Goal: Information Seeking & Learning: Learn about a topic

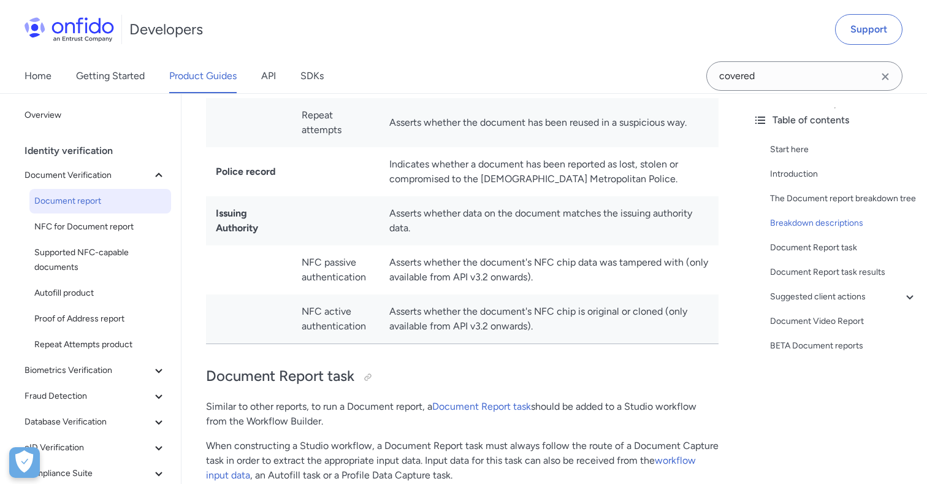
scroll to position [5046, 0]
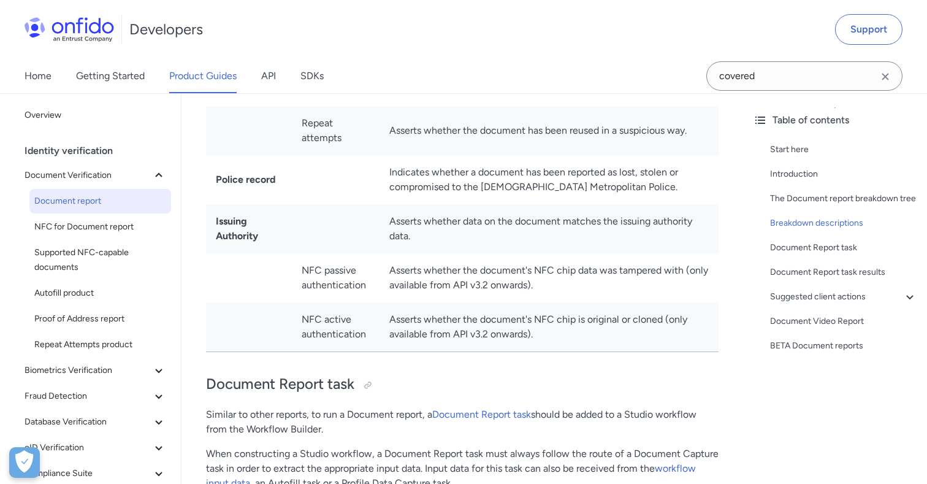
click at [317, 294] on td "NFC passive authentication" at bounding box center [336, 277] width 88 height 49
click at [330, 310] on td "NFC active authentication" at bounding box center [336, 327] width 88 height 50
click at [581, 291] on td "Asserts whether the document's NFC chip data was tampered with (only available …" at bounding box center [548, 277] width 339 height 49
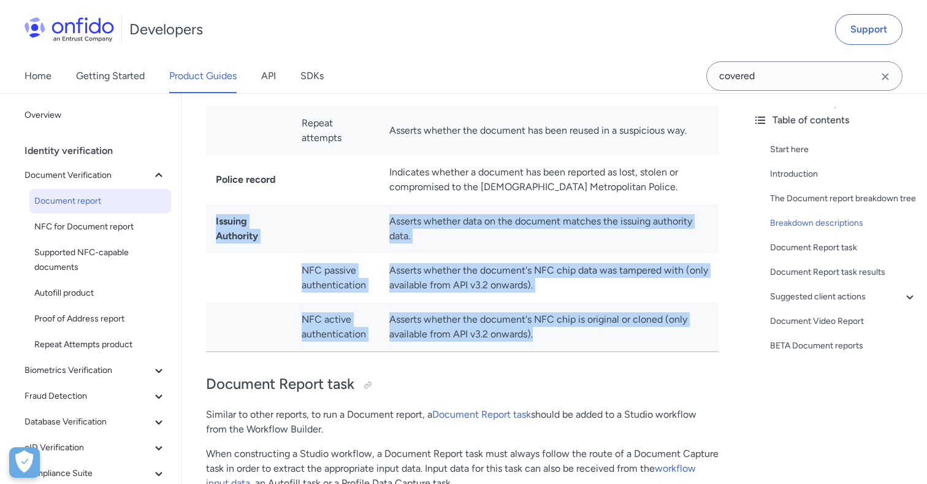
drag, startPoint x: 586, startPoint y: 342, endPoint x: 218, endPoint y: 220, distance: 388.0
copy tbody "ssuing Authority Asserts whether data on the document matches the issuing autho…"
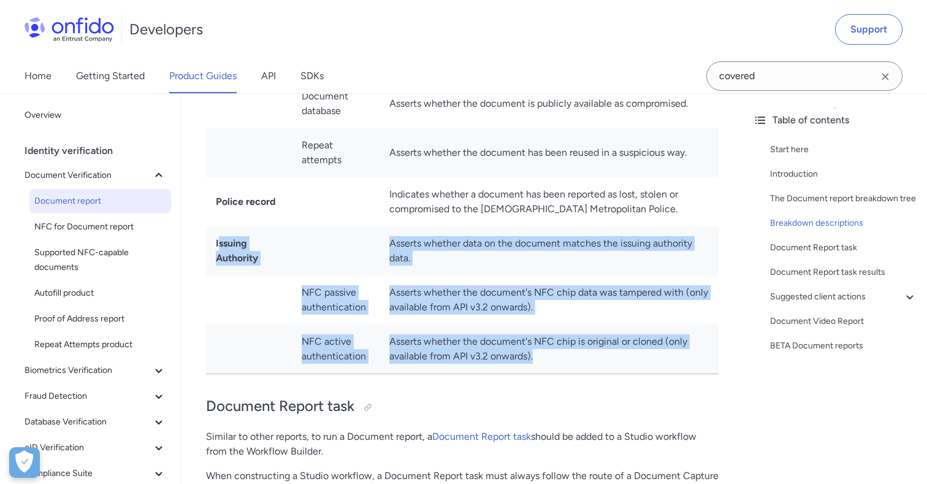
scroll to position [5021, 0]
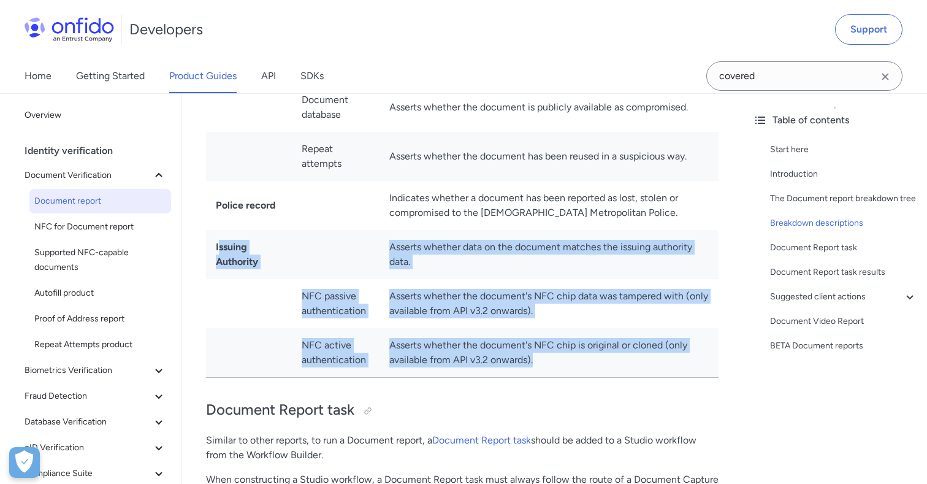
click at [335, 296] on td "NFC passive authentication" at bounding box center [336, 303] width 88 height 49
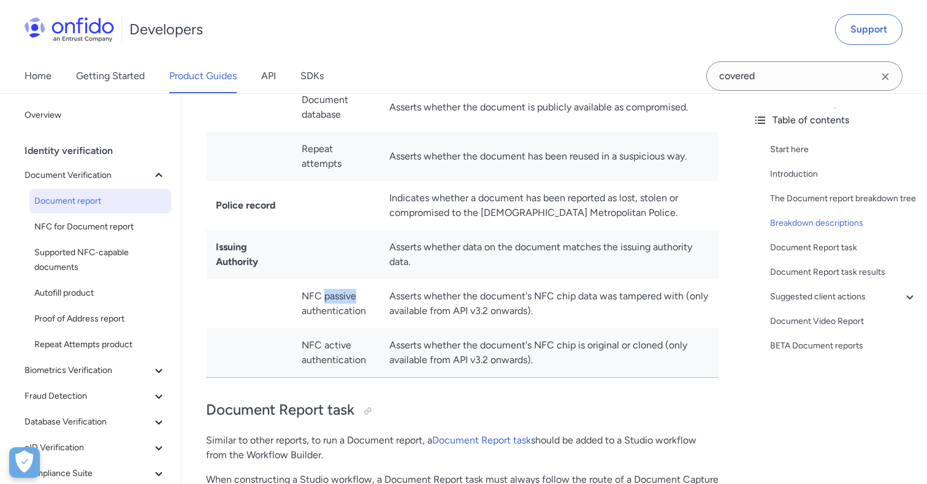
click at [335, 296] on td "NFC passive authentication" at bounding box center [336, 303] width 88 height 49
click at [83, 229] on span "NFC for Document report" at bounding box center [100, 226] width 132 height 15
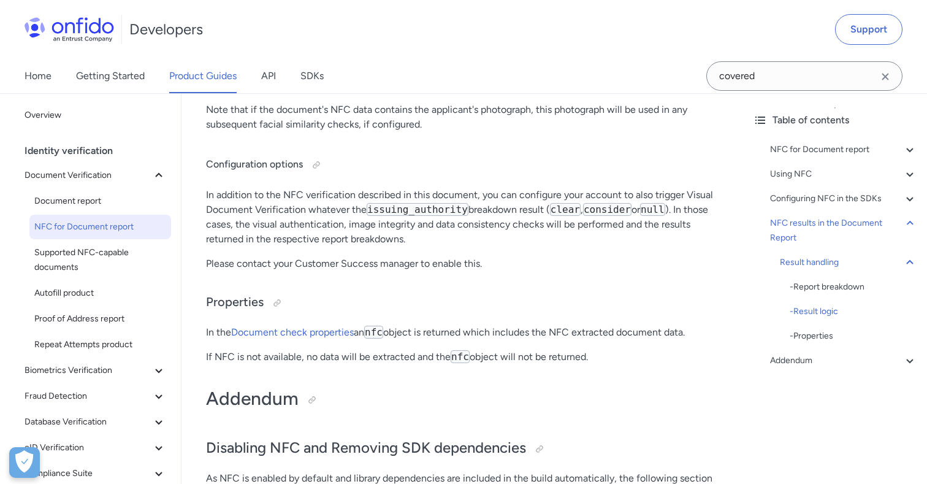
scroll to position [6670, 0]
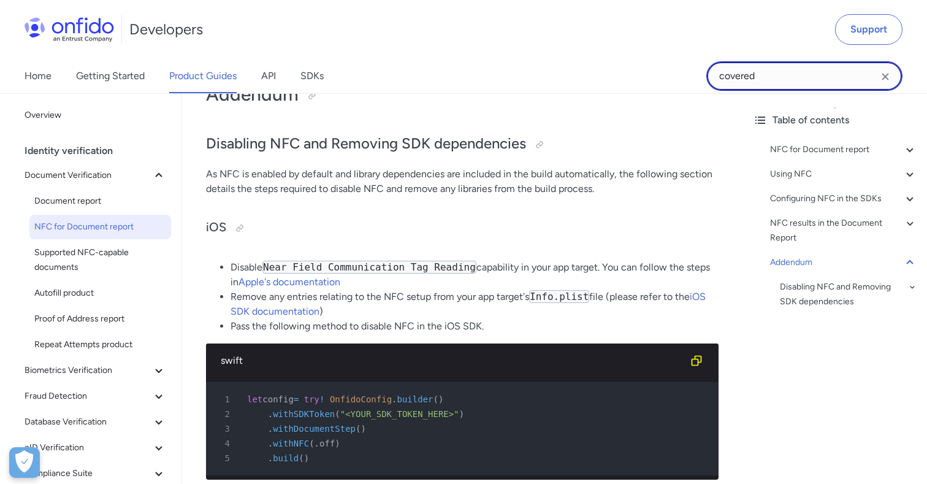
click at [744, 75] on input "covered" at bounding box center [804, 75] width 196 height 29
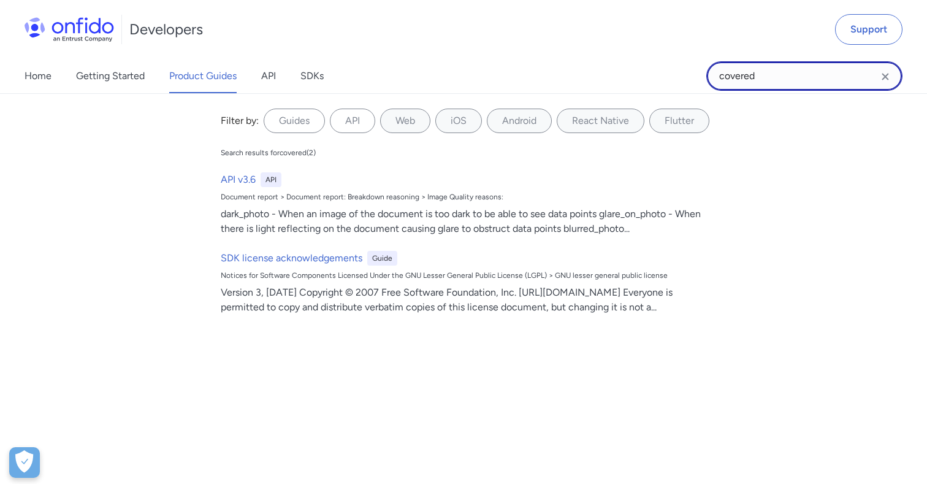
click at [744, 75] on input "covered" at bounding box center [804, 75] width 196 height 29
click at [878, 66] on div at bounding box center [885, 76] width 15 height 24
click at [889, 74] on icon "Clear search field button" at bounding box center [885, 76] width 15 height 15
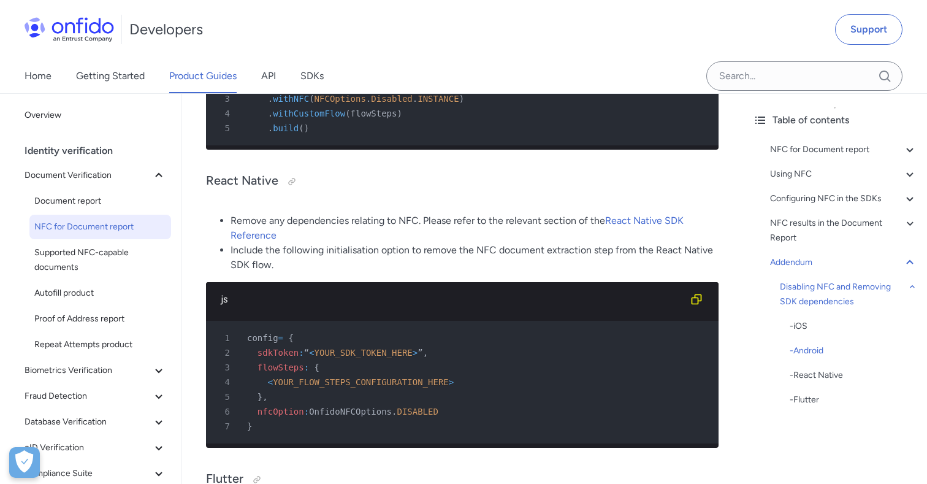
scroll to position [7591, 0]
